Goal: Task Accomplishment & Management: Manage account settings

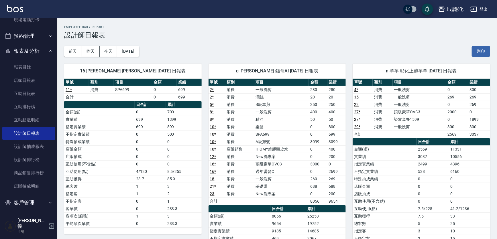
click at [430, 9] on div "上越彰化 登出" at bounding box center [248, 9] width 497 height 18
click at [441, 8] on icon "button" at bounding box center [441, 9] width 7 height 7
click at [400, 44] on div "[DATE] [DATE] [DATE] [DATE] 列印" at bounding box center [277, 51] width 426 height 24
click at [484, 12] on button "登出" at bounding box center [479, 9] width 22 height 11
